Goal: Information Seeking & Learning: Learn about a topic

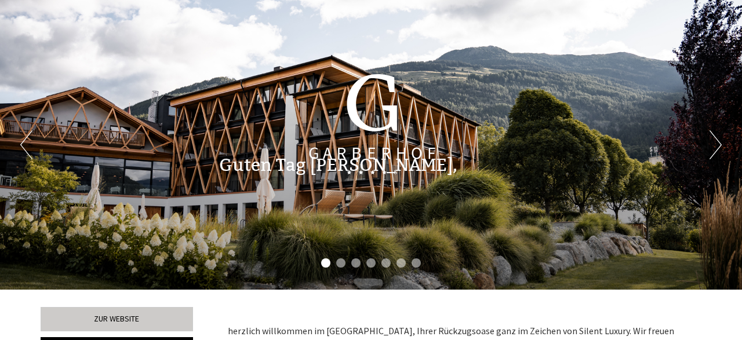
click at [715, 150] on div "Guten Tag [PERSON_NAME], herzlich willkommen im [GEOGRAPHIC_DATA], Ihrer Rückzu…" at bounding box center [371, 163] width 742 height 54
click at [717, 148] on div "Guten Tag [PERSON_NAME], herzlich willkommen im [GEOGRAPHIC_DATA], Ihrer Rückzu…" at bounding box center [371, 163] width 742 height 54
click at [618, 126] on div "Previous Next 1 2 3 4 5 6 7" at bounding box center [371, 145] width 742 height 290
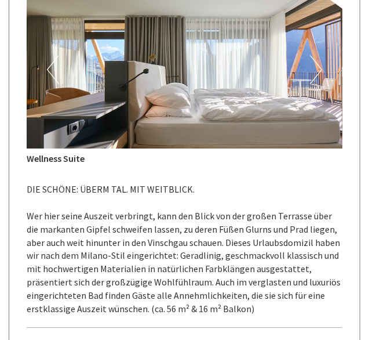
scroll to position [732, 0]
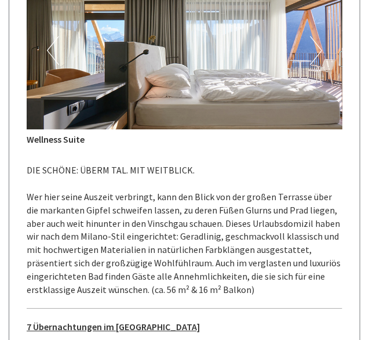
click at [318, 41] on button "Next" at bounding box center [316, 51] width 12 height 29
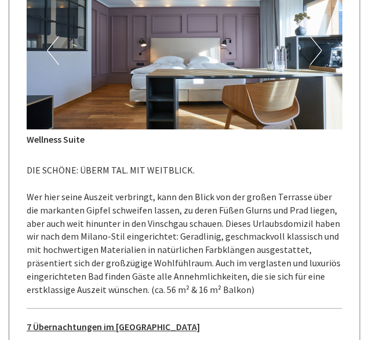
click at [318, 41] on button "Next" at bounding box center [316, 51] width 12 height 29
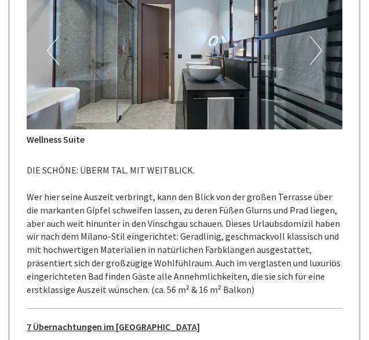
click at [318, 41] on button "Next" at bounding box center [316, 51] width 12 height 29
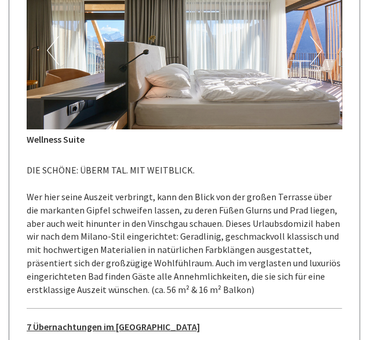
click at [318, 41] on button "Next" at bounding box center [316, 51] width 12 height 29
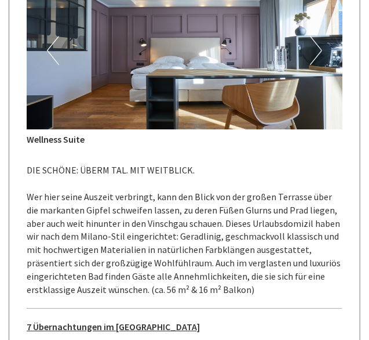
click at [318, 41] on button "Next" at bounding box center [316, 51] width 12 height 29
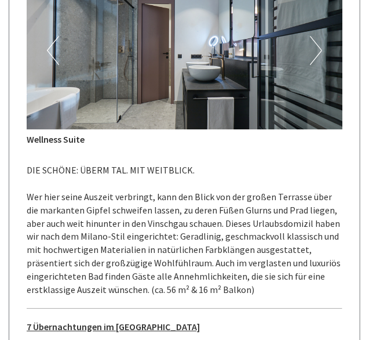
click at [318, 41] on button "Next" at bounding box center [316, 51] width 12 height 29
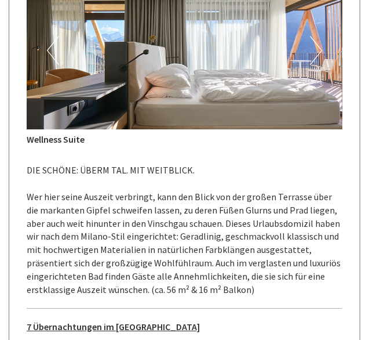
click at [318, 41] on button "Next" at bounding box center [316, 51] width 12 height 29
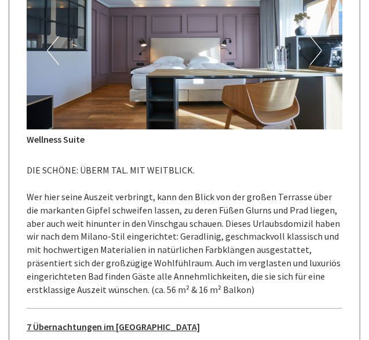
click at [318, 41] on button "Next" at bounding box center [316, 51] width 12 height 29
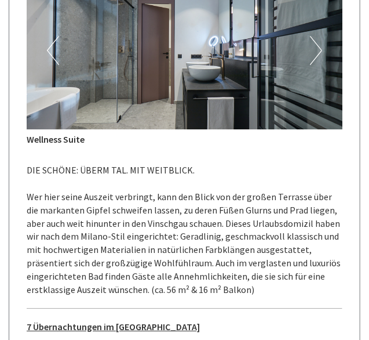
click at [318, 41] on button "Next" at bounding box center [316, 51] width 12 height 29
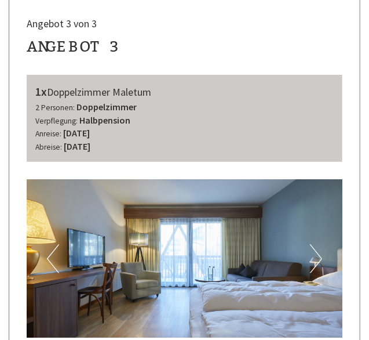
scroll to position [2273, 0]
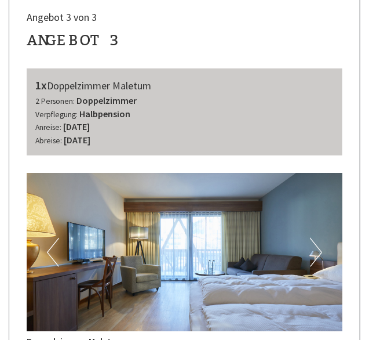
click at [322, 238] on button "Next" at bounding box center [316, 252] width 12 height 29
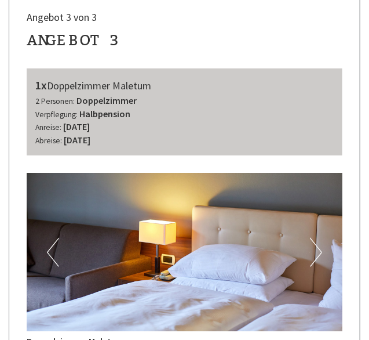
click at [322, 238] on button "Next" at bounding box center [316, 252] width 12 height 29
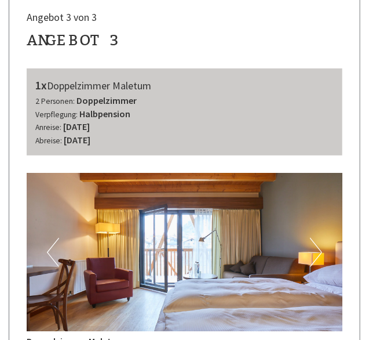
click at [322, 238] on button "Next" at bounding box center [316, 252] width 12 height 29
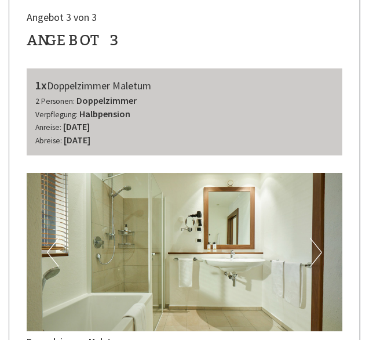
click at [322, 238] on button "Next" at bounding box center [316, 252] width 12 height 29
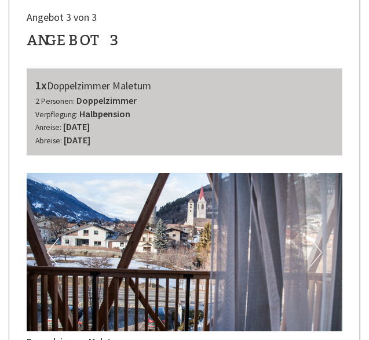
click at [322, 238] on button "Next" at bounding box center [316, 252] width 12 height 29
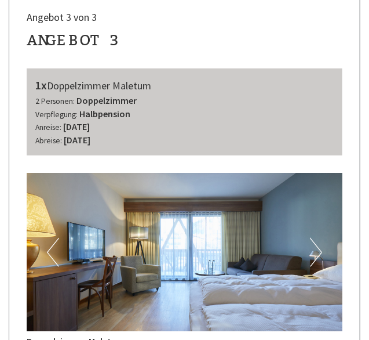
click at [322, 238] on button "Next" at bounding box center [316, 252] width 12 height 29
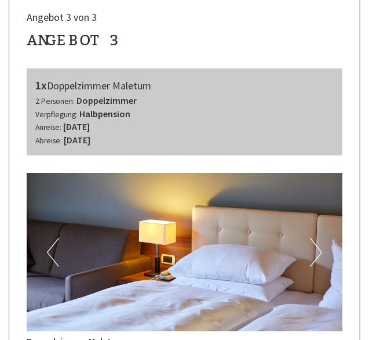
click at [322, 238] on button "Next" at bounding box center [316, 252] width 12 height 29
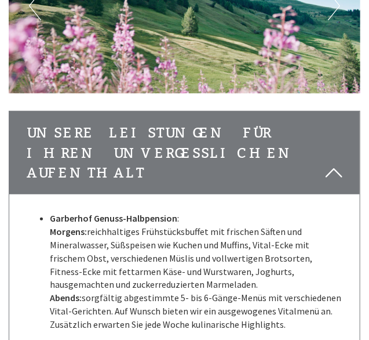
scroll to position [3375, 0]
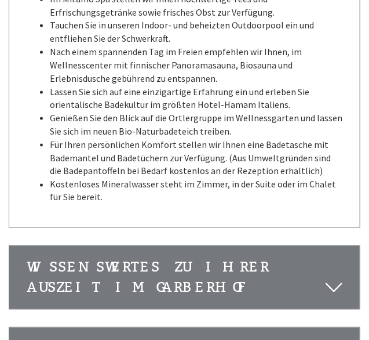
scroll to position [3737, 0]
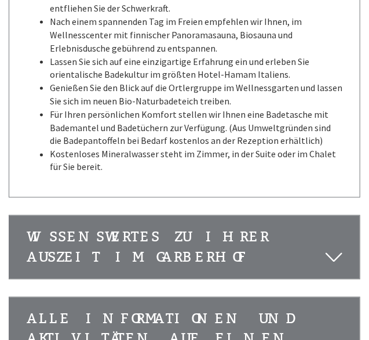
click at [333, 247] on icon at bounding box center [334, 257] width 17 height 20
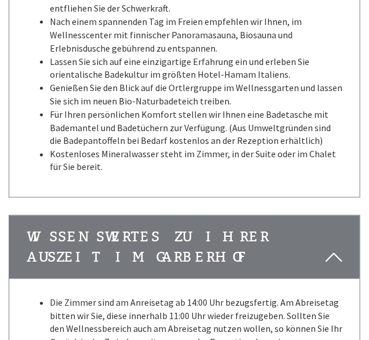
click at [186, 296] on li "Die Zimmer sind am Anreisetag ab 14:00 Uhr bezugsfertig. Am Abreisetag bitten w…" at bounding box center [196, 329] width 293 height 66
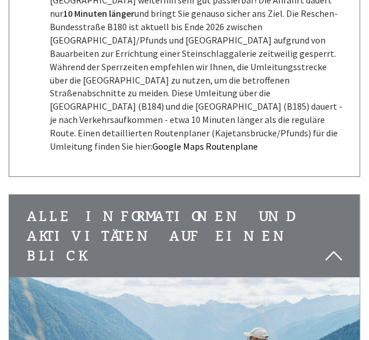
scroll to position [4249, 0]
click at [337, 246] on icon at bounding box center [334, 256] width 17 height 20
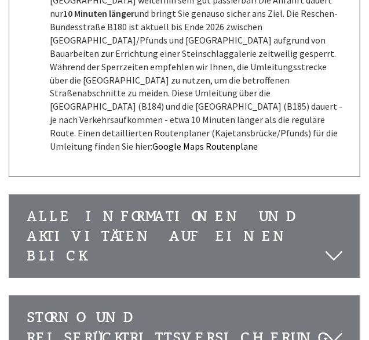
click at [337, 246] on icon at bounding box center [334, 256] width 17 height 20
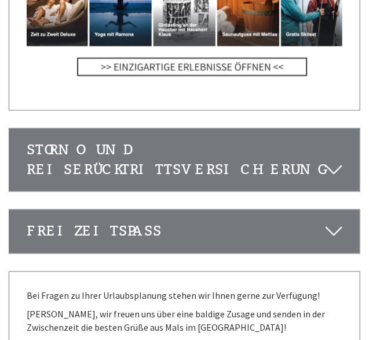
scroll to position [4882, 0]
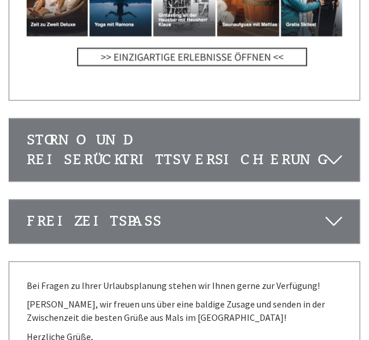
click at [341, 212] on icon at bounding box center [334, 222] width 17 height 20
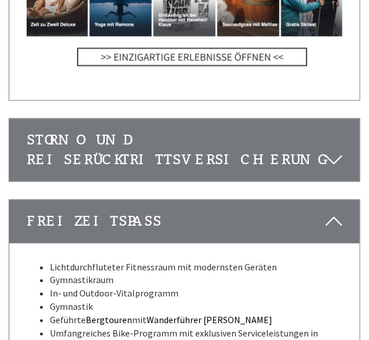
click at [298, 327] on li "Umfangreiches Bike-Programm mit exklusiven Serviceleistungen in Zusammenarbeit …" at bounding box center [196, 340] width 293 height 27
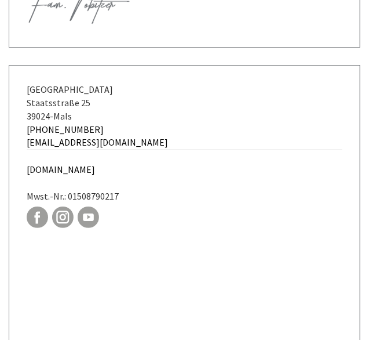
scroll to position [5484, 0]
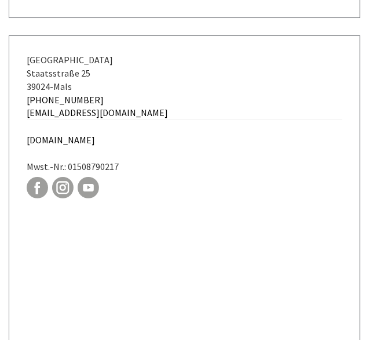
click at [224, 177] on div at bounding box center [185, 189] width 316 height 25
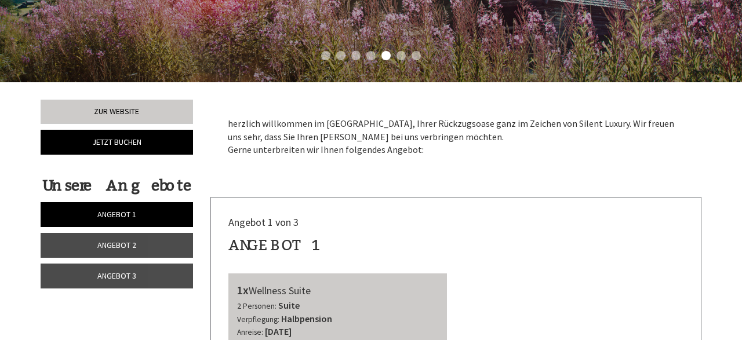
scroll to position [0, 0]
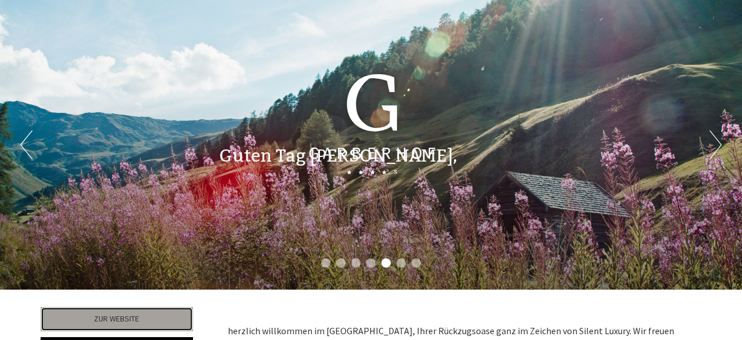
click at [130, 322] on link "Zur Website" at bounding box center [117, 319] width 152 height 24
